Goal: Task Accomplishment & Management: Complete application form

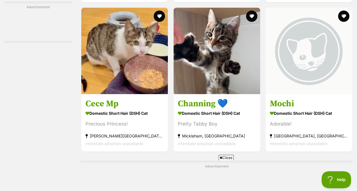
scroll to position [1184, 0]
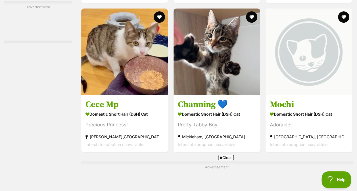
click at [324, 99] on h3 "Mochi" at bounding box center [309, 104] width 78 height 11
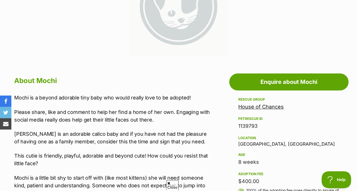
scroll to position [162, 0]
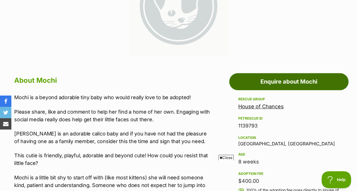
click at [259, 84] on link "Enquire about Mochi" at bounding box center [288, 81] width 119 height 17
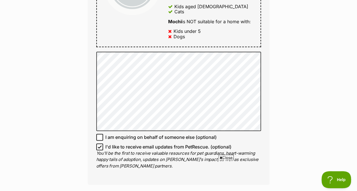
scroll to position [360, 0]
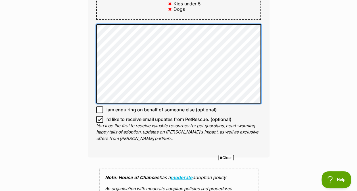
scroll to position [387, 0]
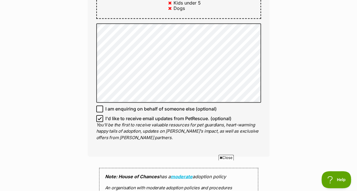
click at [99, 117] on icon at bounding box center [100, 119] width 4 height 4
click at [99, 115] on input "I'd like to receive email updates from PetRescue. (optional)" at bounding box center [99, 118] width 7 height 7
checkbox input "false"
click at [76, 93] on div "Enquire about Mochi Want to increase your chances of a successful enquiry? Upda…" at bounding box center [178, 40] width 357 height 750
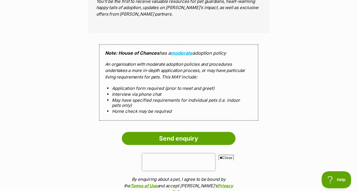
scroll to position [513, 0]
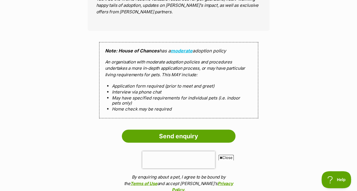
click at [176, 130] on input "Send enquiry" at bounding box center [179, 136] width 114 height 13
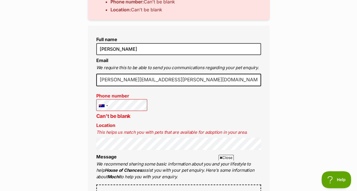
click at [160, 136] on p "This helps us match you with pets that are available for adoption in your area." at bounding box center [178, 133] width 165 height 7
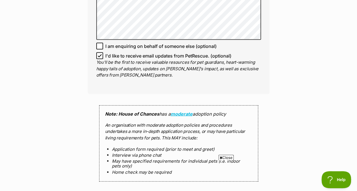
scroll to position [500, 0]
click at [102, 53] on input "I'd like to receive email updates from PetRescue. (optional)" at bounding box center [99, 55] width 7 height 7
checkbox input "false"
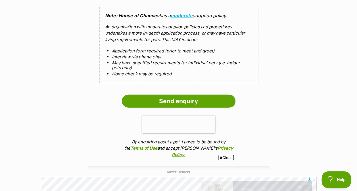
click at [142, 95] on input "Send enquiry" at bounding box center [179, 101] width 114 height 13
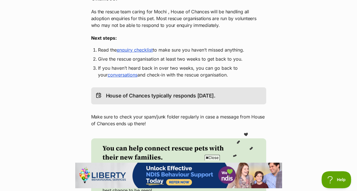
scroll to position [59, 0]
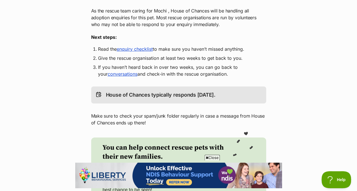
click at [209, 156] on span "Close" at bounding box center [212, 158] width 15 height 6
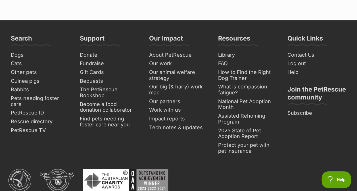
scroll to position [287, 0]
